Goal: Entertainment & Leisure: Consume media (video, audio)

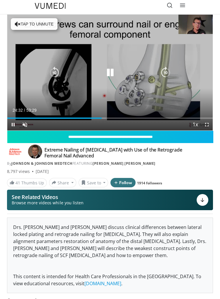
scroll to position [5, 0]
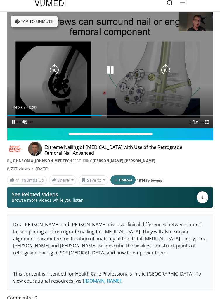
click at [80, 94] on div "10 seconds Tap to unmute" at bounding box center [110, 70] width 206 height 116
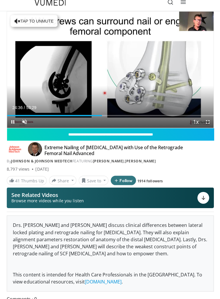
scroll to position [2, 0]
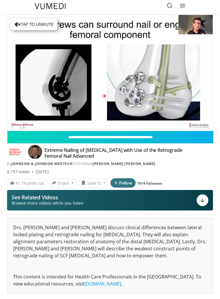
click at [91, 110] on div "10 seconds Tap to unmute" at bounding box center [110, 73] width 206 height 116
click at [121, 115] on div "10 seconds Tap to unmute" at bounding box center [110, 73] width 206 height 116
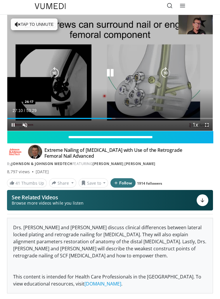
click at [112, 118] on div "27:10" at bounding box center [59, 118] width 104 height 1
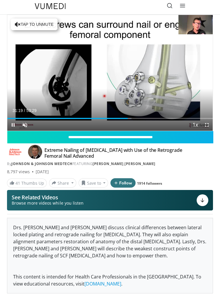
click at [162, 101] on div "10 seconds Tap to unmute" at bounding box center [110, 73] width 206 height 116
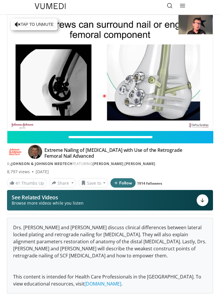
click at [117, 80] on div "10 seconds Tap to unmute" at bounding box center [110, 73] width 206 height 116
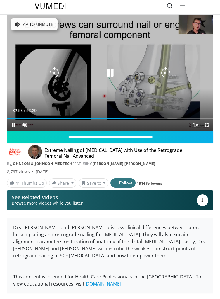
click at [109, 73] on icon "Video Player" at bounding box center [110, 73] width 12 height 12
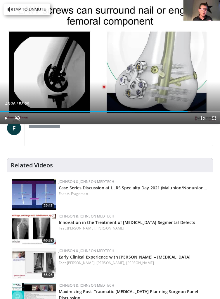
scroll to position [198, 0]
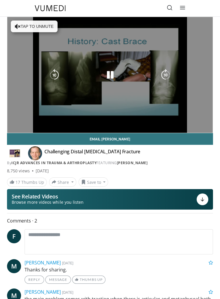
click at [38, 131] on div "10 seconds Tap to unmute" at bounding box center [110, 75] width 206 height 116
